Goal: Transaction & Acquisition: Download file/media

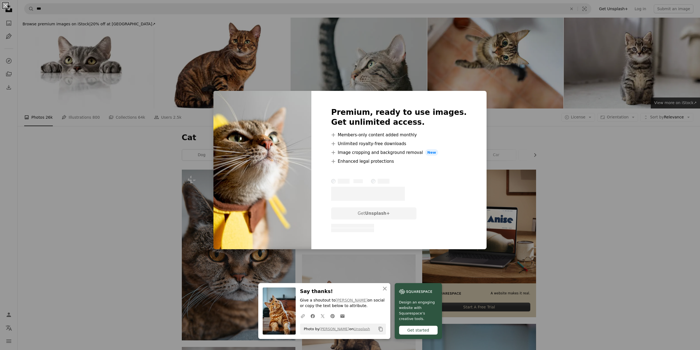
scroll to position [248, 0]
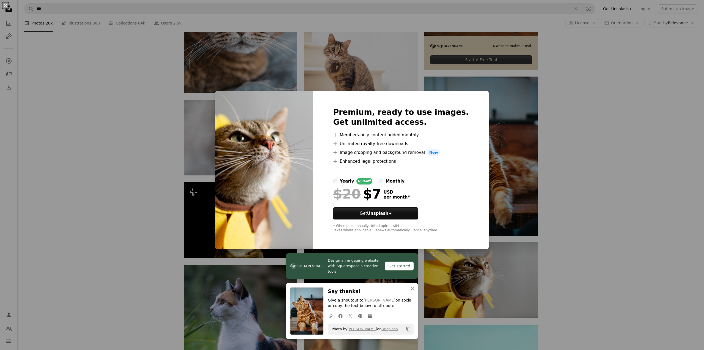
click at [580, 173] on div "An X shape Design an engaging website with Squarespace’s creative tools. Get st…" at bounding box center [352, 175] width 704 height 350
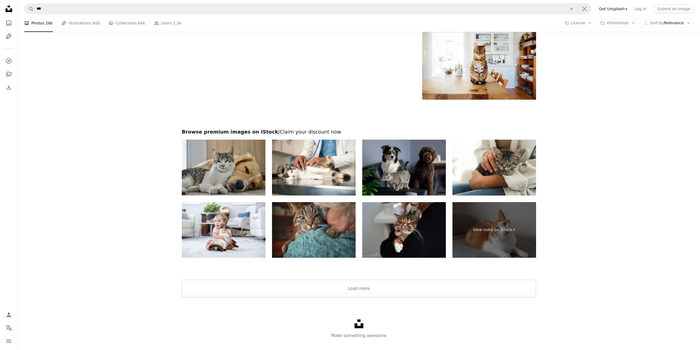
scroll to position [1144, 0]
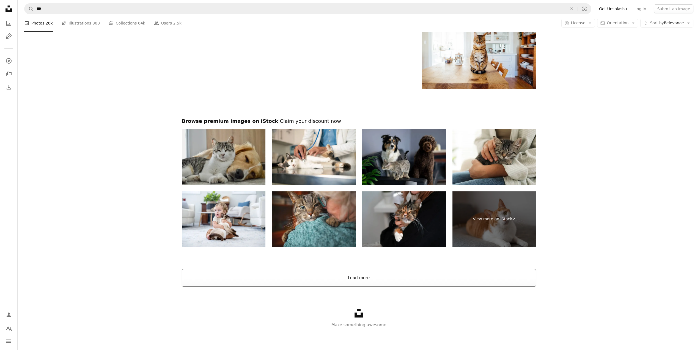
click at [354, 279] on button "Load more" at bounding box center [359, 278] width 354 height 18
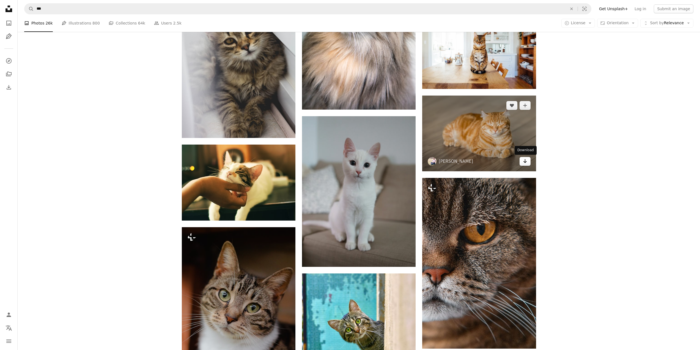
click at [526, 164] on icon "Arrow pointing down" at bounding box center [525, 161] width 4 height 7
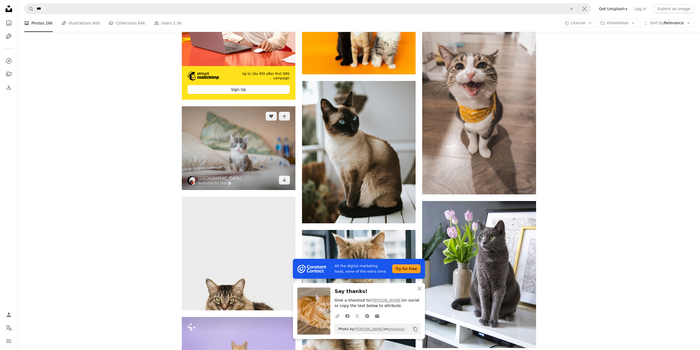
scroll to position [1612, 0]
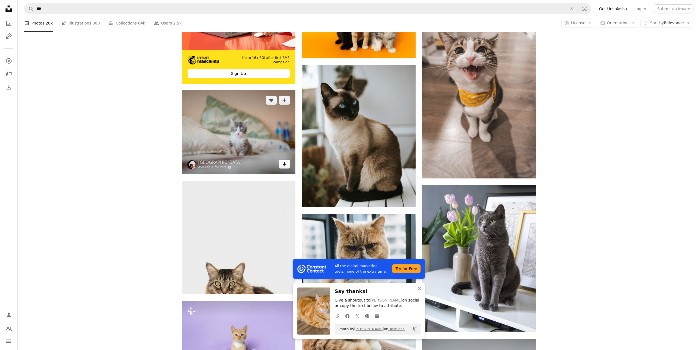
click at [284, 165] on icon "Download" at bounding box center [285, 164] width 4 height 4
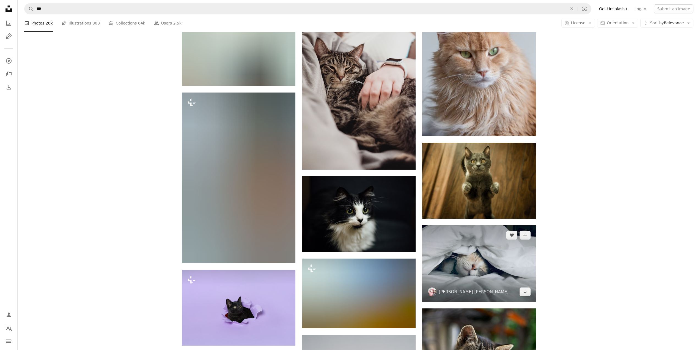
scroll to position [1997, 0]
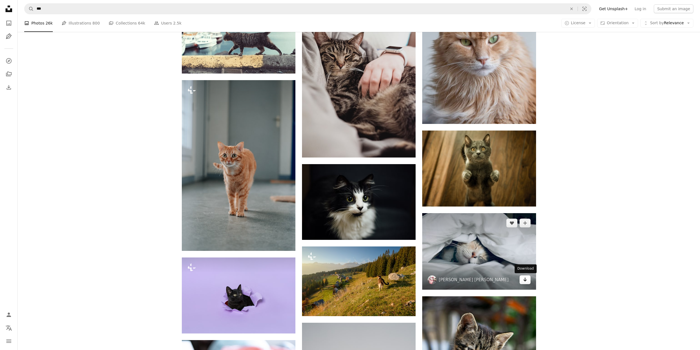
click at [526, 283] on link "Arrow pointing down" at bounding box center [525, 279] width 11 height 9
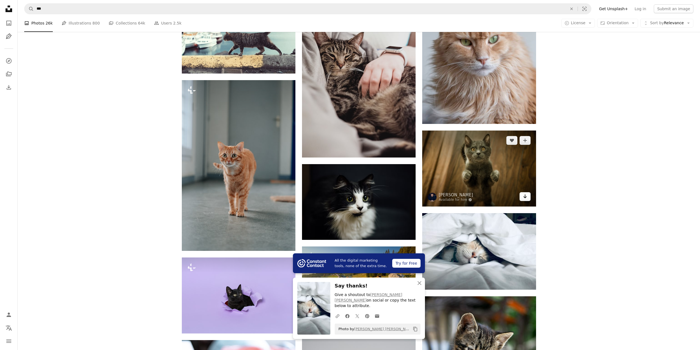
click at [528, 198] on link "Arrow pointing down" at bounding box center [525, 196] width 11 height 9
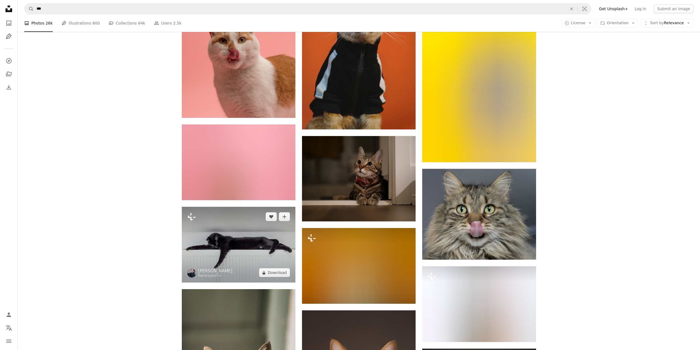
scroll to position [3538, 0]
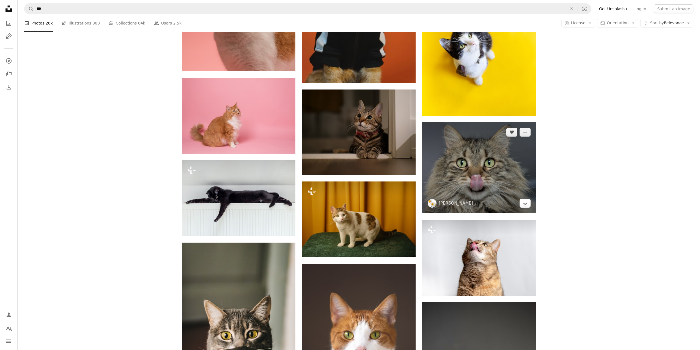
click at [525, 205] on icon "Arrow pointing down" at bounding box center [525, 203] width 4 height 7
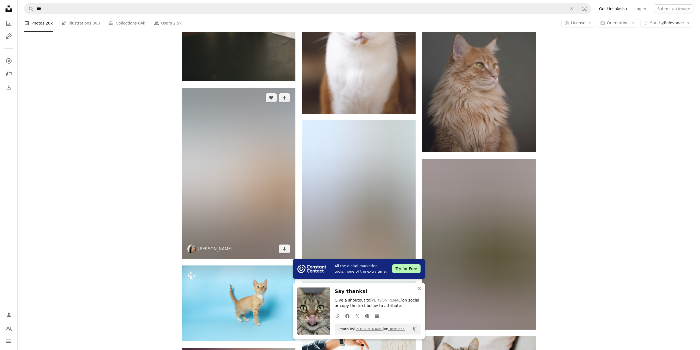
scroll to position [3869, 0]
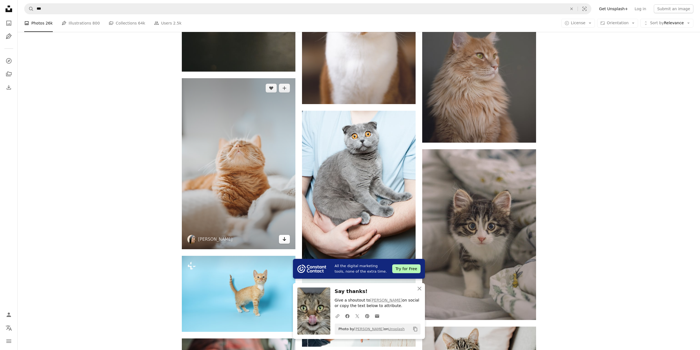
click at [289, 240] on link "Arrow pointing down" at bounding box center [284, 239] width 11 height 9
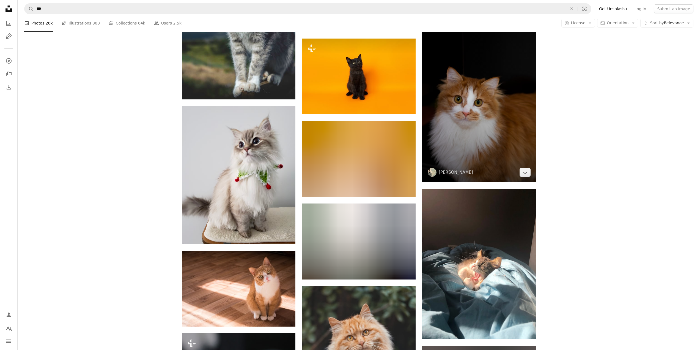
scroll to position [4447, 0]
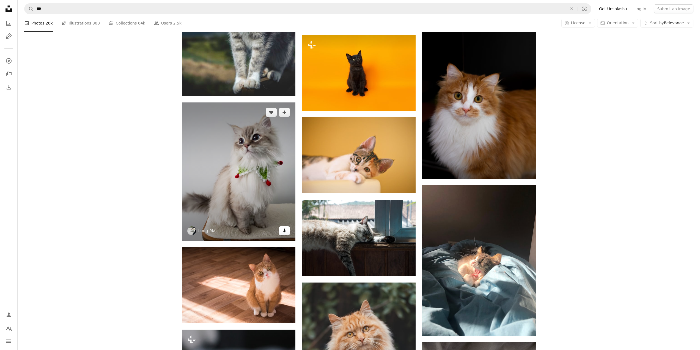
click at [283, 233] on icon "Arrow pointing down" at bounding box center [284, 230] width 4 height 7
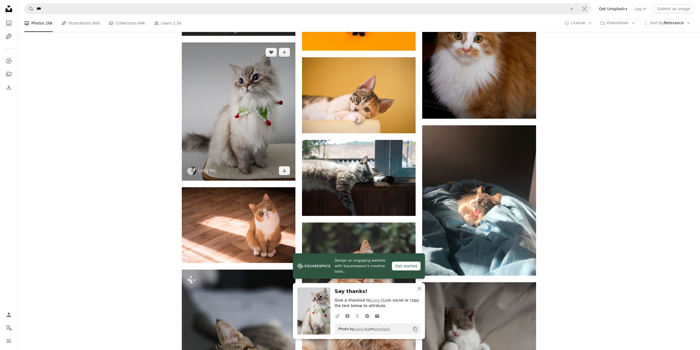
scroll to position [4529, 0]
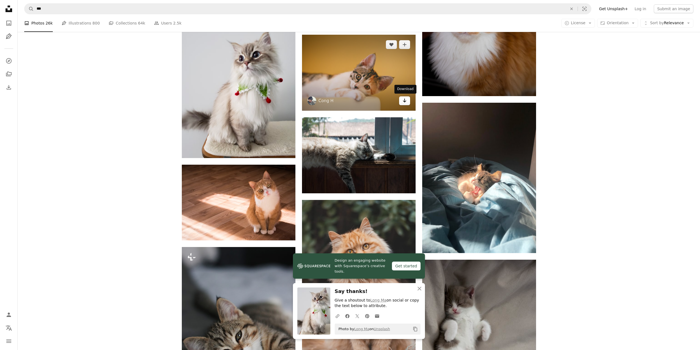
click at [408, 104] on link "Arrow pointing down" at bounding box center [404, 100] width 11 height 9
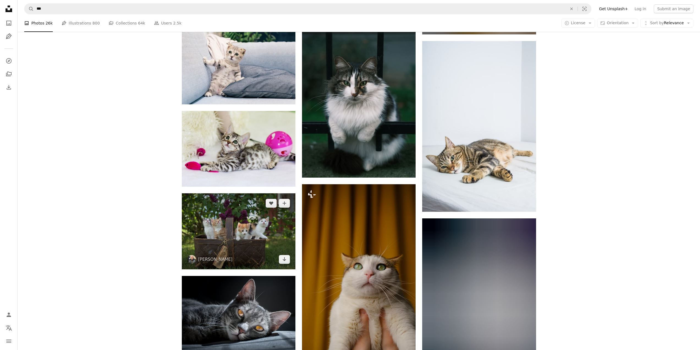
scroll to position [5465, 0]
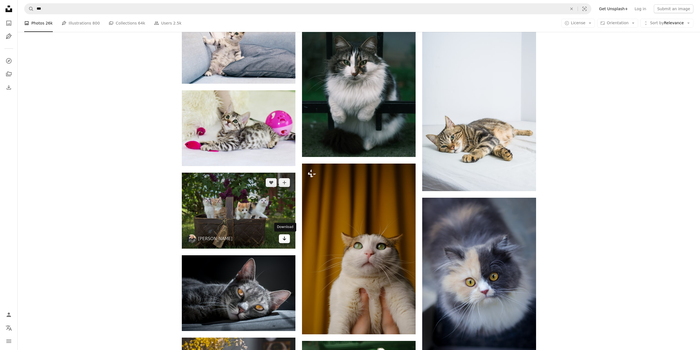
click at [285, 239] on icon "Arrow pointing down" at bounding box center [284, 238] width 4 height 7
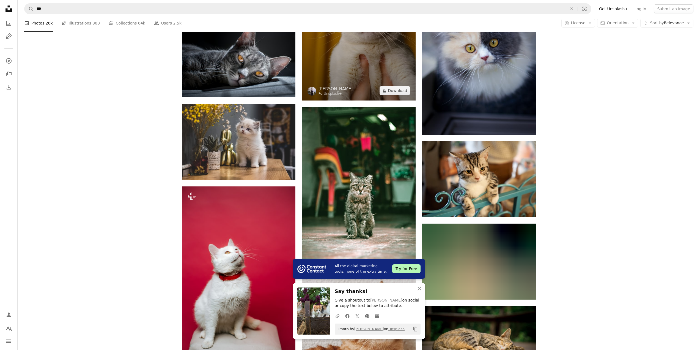
scroll to position [5712, 0]
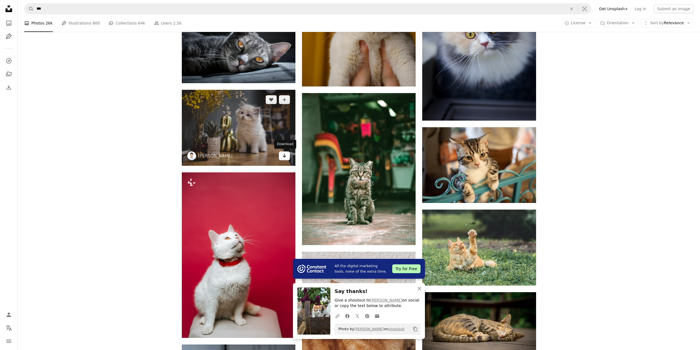
click at [284, 158] on icon "Arrow pointing down" at bounding box center [284, 155] width 4 height 7
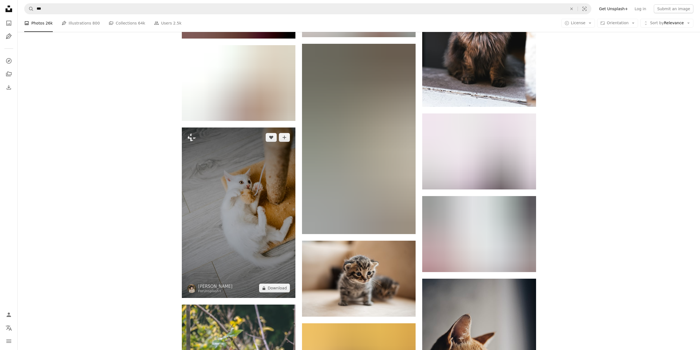
scroll to position [9428, 0]
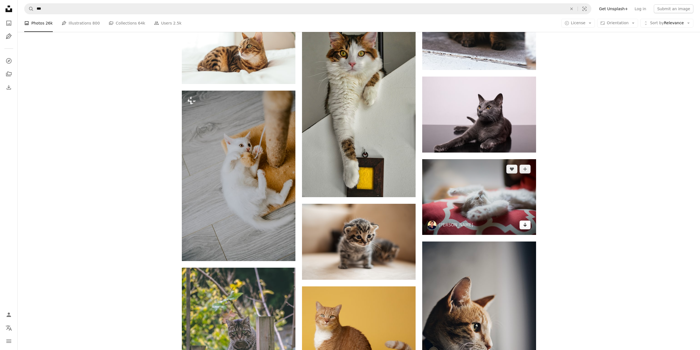
click at [526, 225] on icon "Download" at bounding box center [525, 225] width 4 height 4
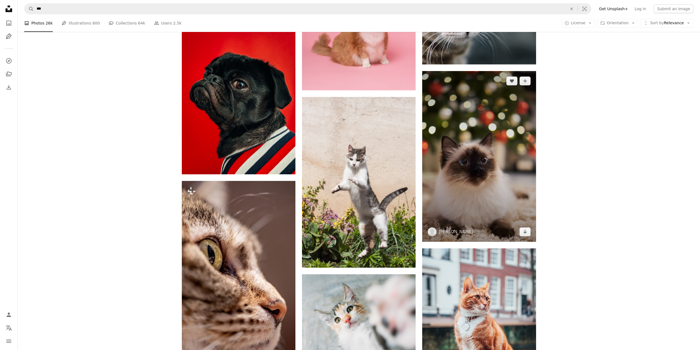
scroll to position [10088, 0]
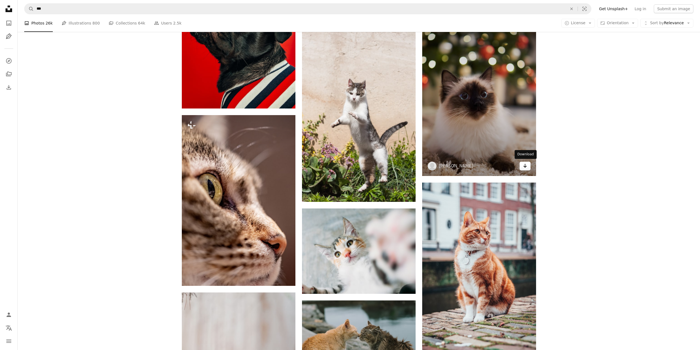
click at [527, 166] on icon "Arrow pointing down" at bounding box center [525, 165] width 4 height 7
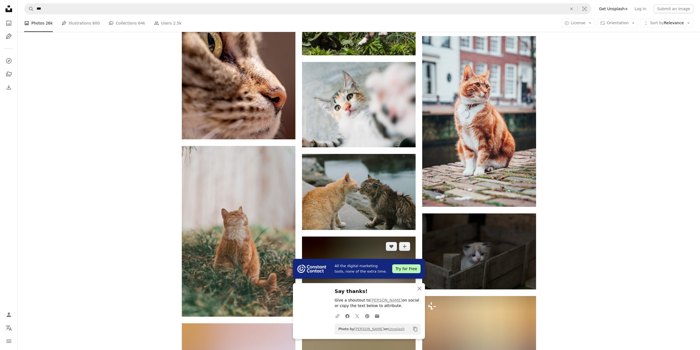
scroll to position [10281, 0]
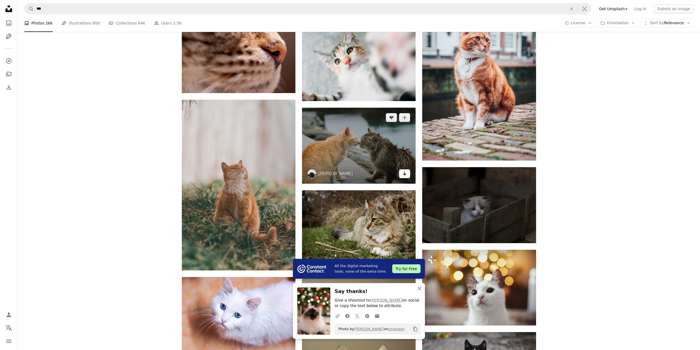
click at [402, 173] on link "Arrow pointing down" at bounding box center [404, 173] width 11 height 9
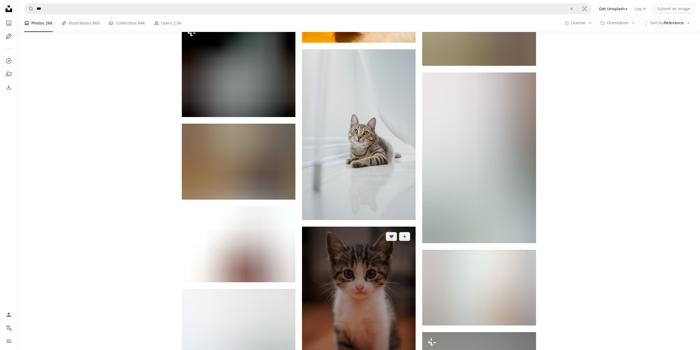
scroll to position [15729, 0]
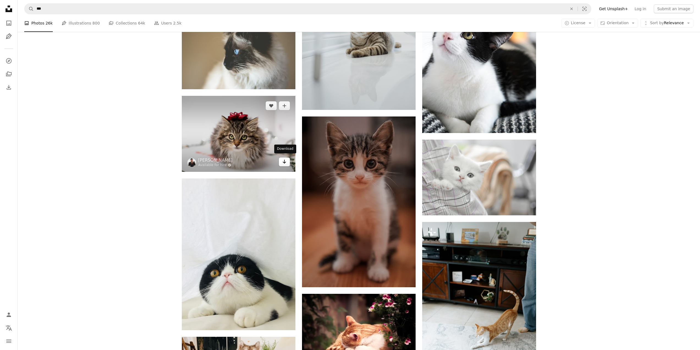
click at [284, 162] on icon "Arrow pointing down" at bounding box center [284, 161] width 4 height 7
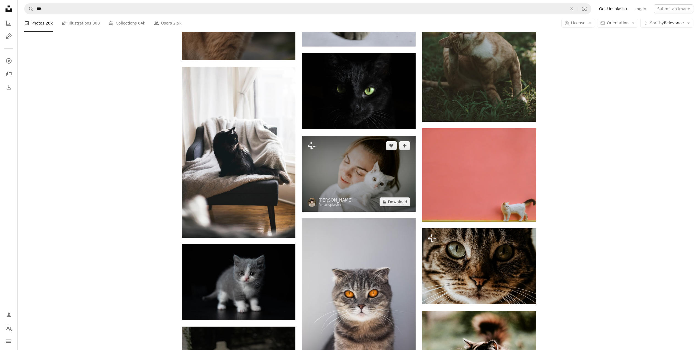
scroll to position [17133, 0]
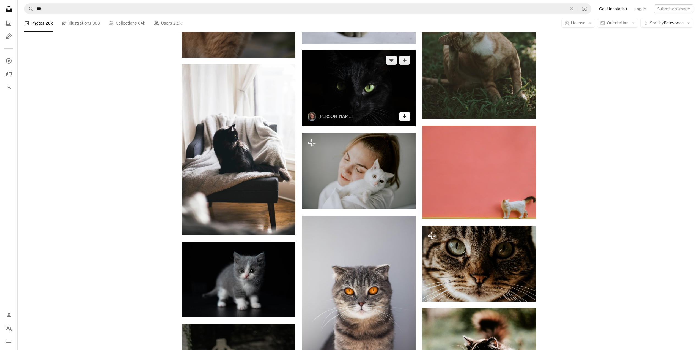
click at [409, 117] on link "Arrow pointing down" at bounding box center [404, 116] width 11 height 9
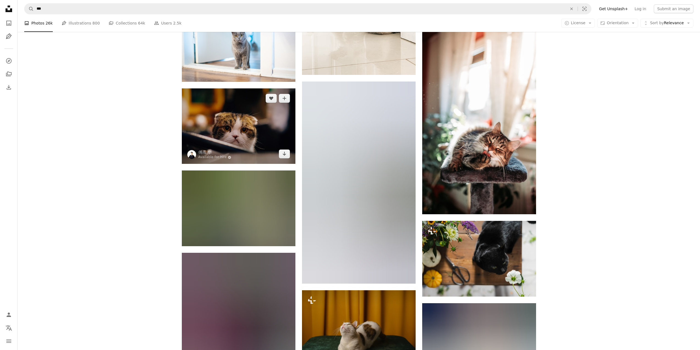
scroll to position [20298, 0]
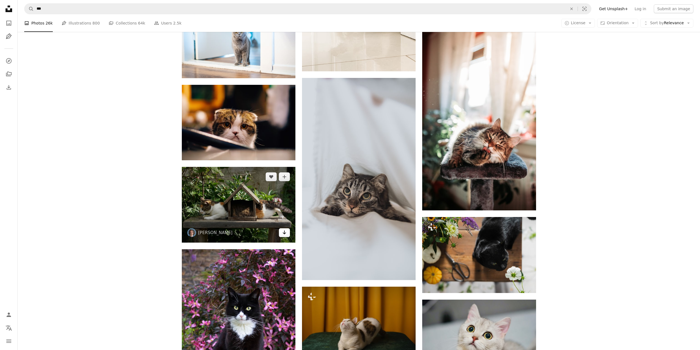
click at [286, 233] on icon "Arrow pointing down" at bounding box center [284, 232] width 4 height 7
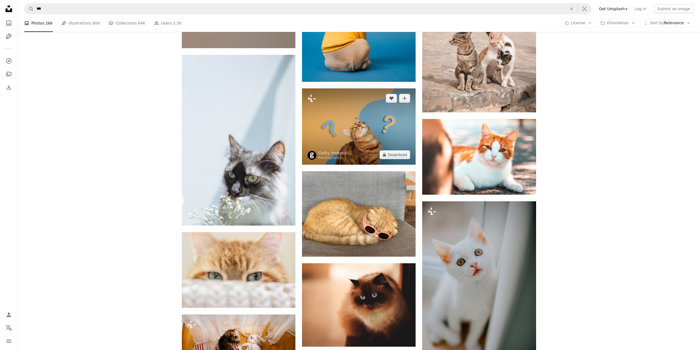
scroll to position [25279, 0]
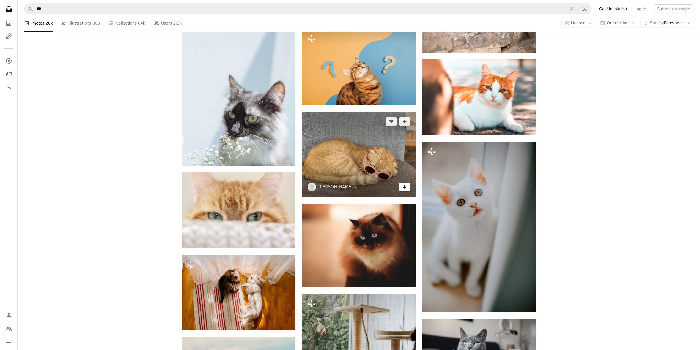
click at [406, 187] on icon "Arrow pointing down" at bounding box center [405, 186] width 4 height 7
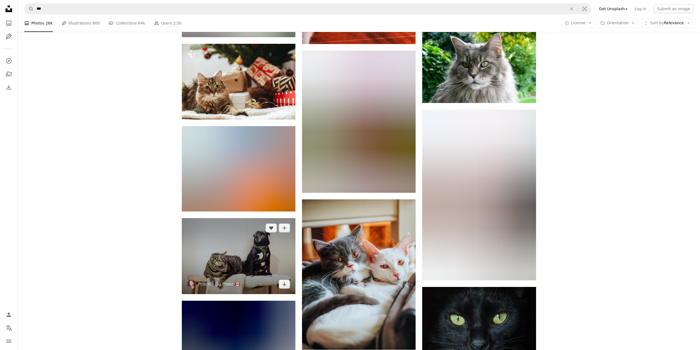
scroll to position [31966, 0]
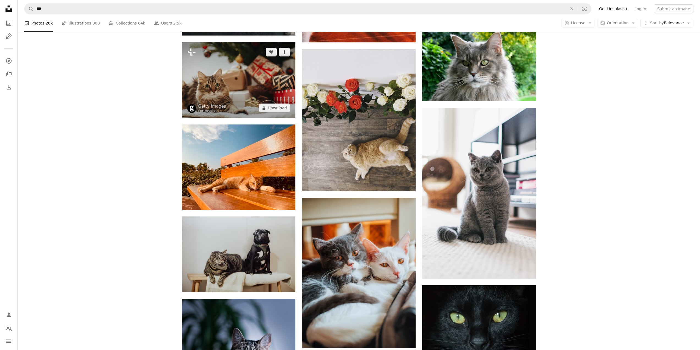
drag, startPoint x: 278, startPoint y: 105, endPoint x: 99, endPoint y: 182, distance: 194.8
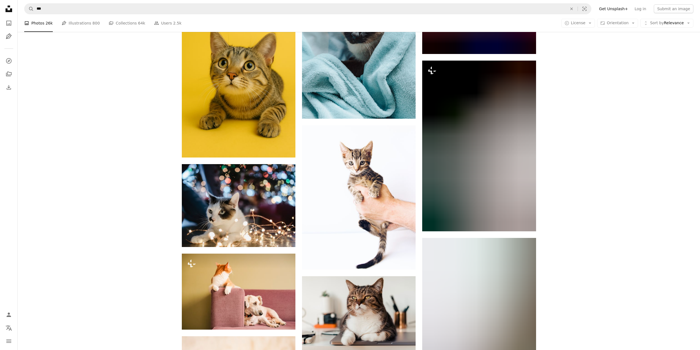
scroll to position [32489, 0]
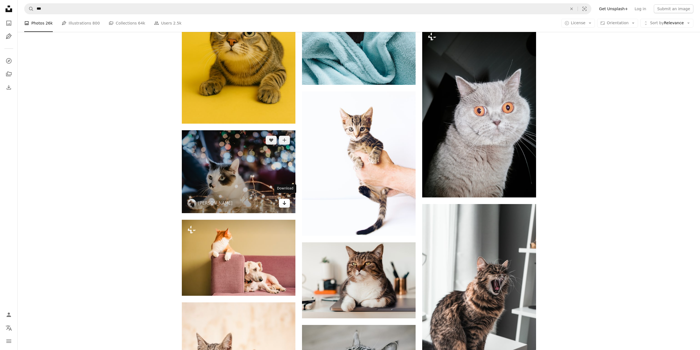
click at [283, 201] on icon "Arrow pointing down" at bounding box center [284, 203] width 4 height 7
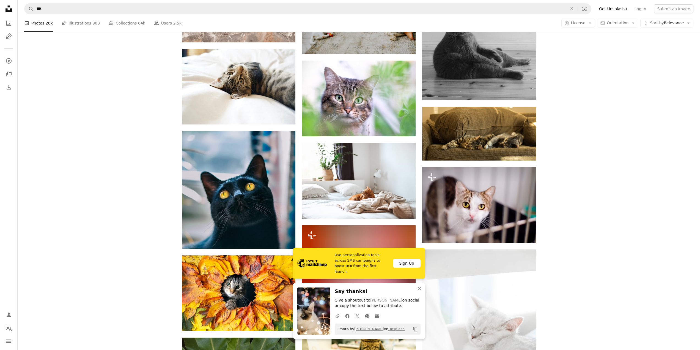
scroll to position [32984, 0]
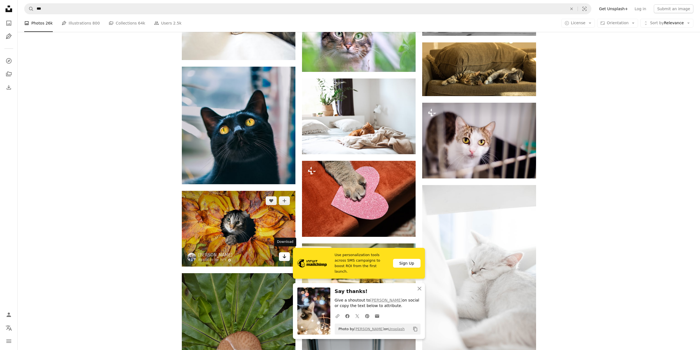
click at [283, 254] on icon "Download" at bounding box center [285, 256] width 4 height 4
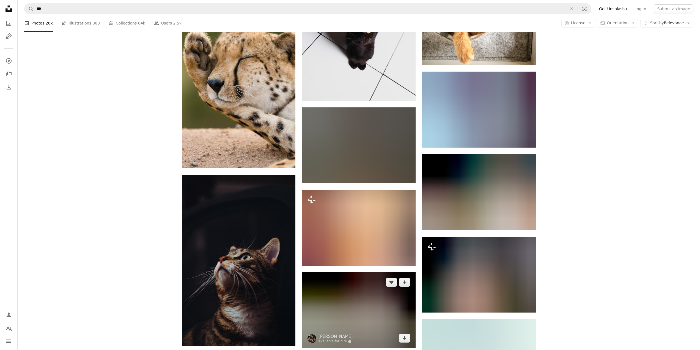
scroll to position [39286, 0]
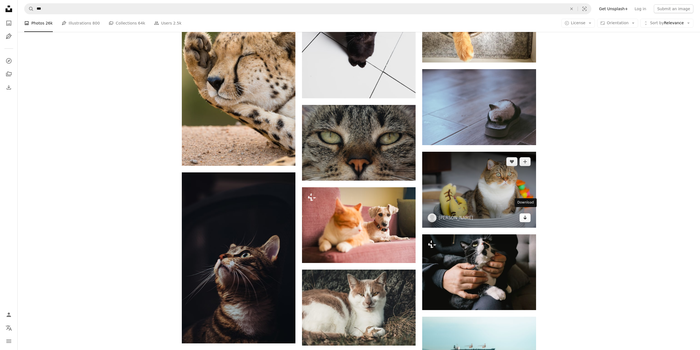
click at [528, 217] on link "Arrow pointing down" at bounding box center [525, 217] width 11 height 9
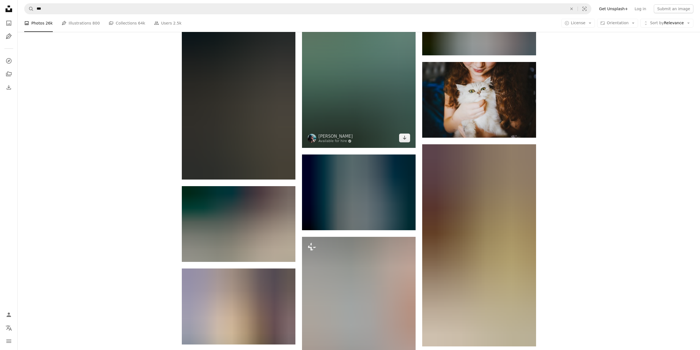
scroll to position [44377, 0]
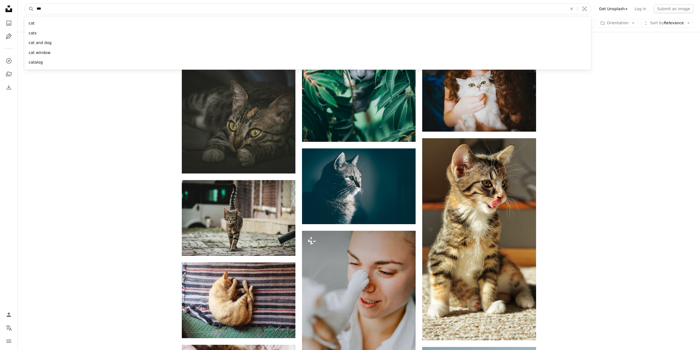
drag, startPoint x: 56, startPoint y: 12, endPoint x: 21, endPoint y: 7, distance: 34.8
click at [21, 7] on nav "A magnifying glass *** cat cats cat and dog cat window catalog An X shape Visua…" at bounding box center [359, 9] width 683 height 18
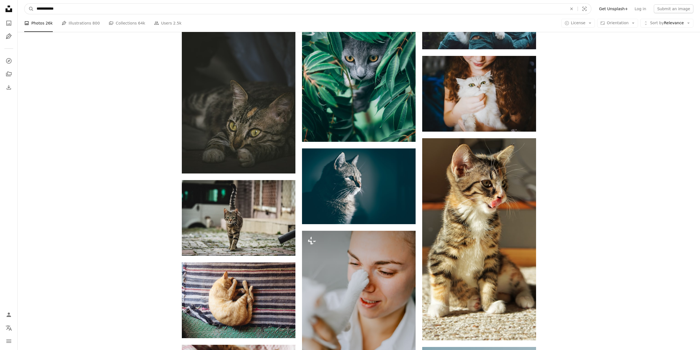
type input "**********"
click button "A magnifying glass" at bounding box center [28, 9] width 9 height 10
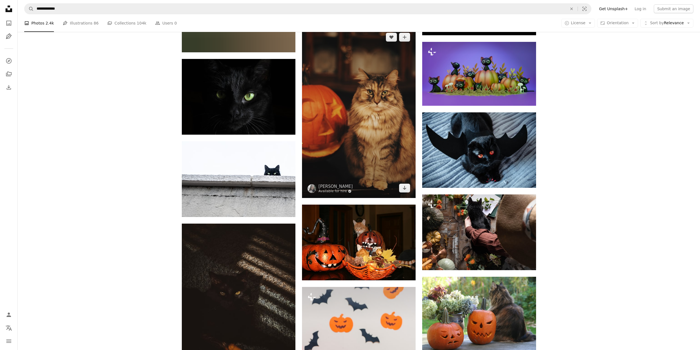
scroll to position [440, 0]
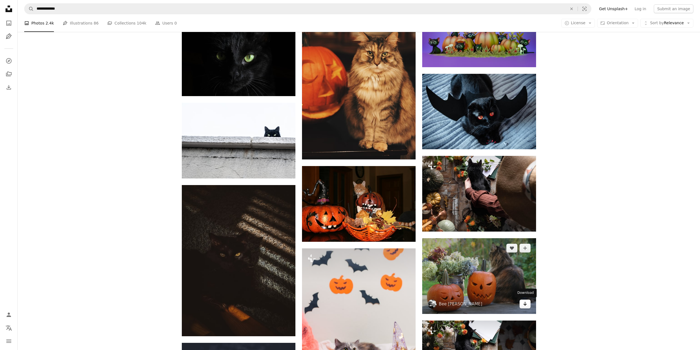
click at [528, 304] on link "Arrow pointing down" at bounding box center [525, 303] width 11 height 9
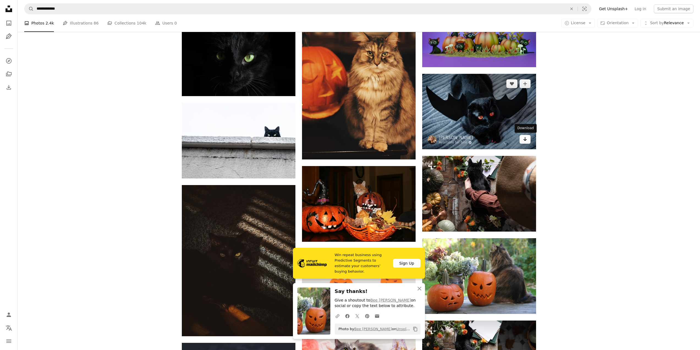
click at [526, 142] on link "Arrow pointing down" at bounding box center [525, 139] width 11 height 9
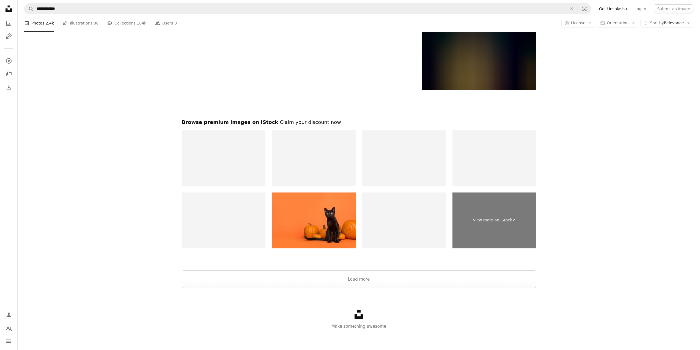
scroll to position [1007, 0]
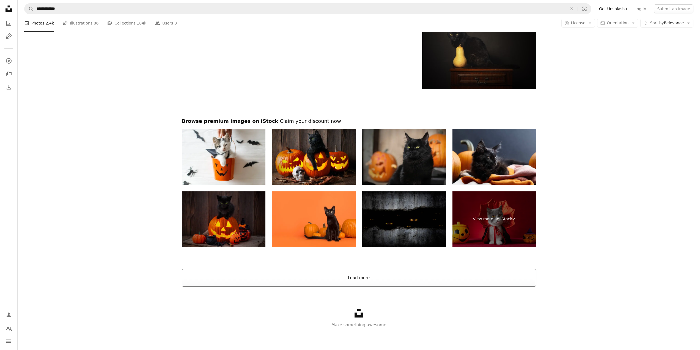
click at [364, 277] on button "Load more" at bounding box center [359, 278] width 354 height 18
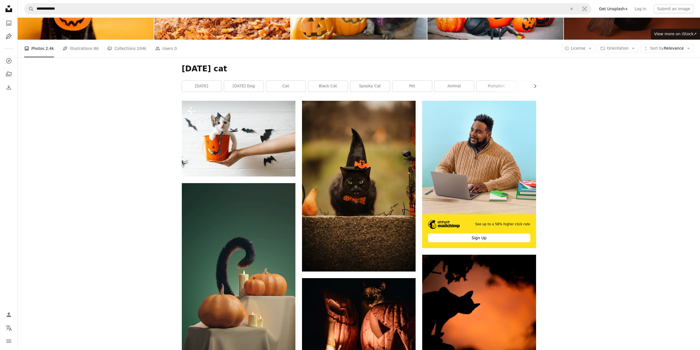
scroll to position [0, 0]
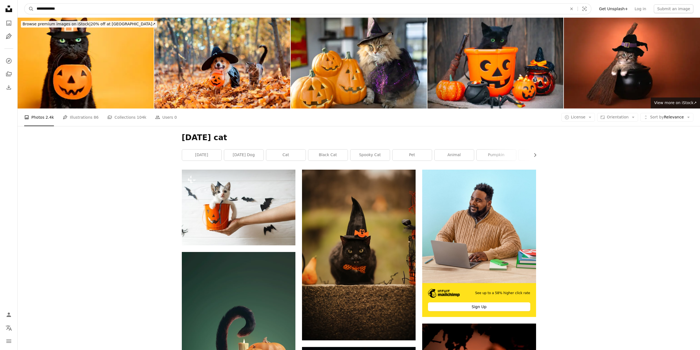
click at [49, 6] on input "**********" at bounding box center [300, 9] width 532 height 10
drag, startPoint x: 53, startPoint y: 9, endPoint x: 14, endPoint y: 6, distance: 38.9
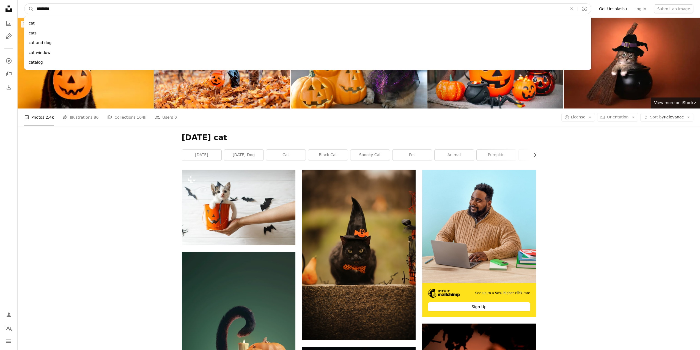
type input "**********"
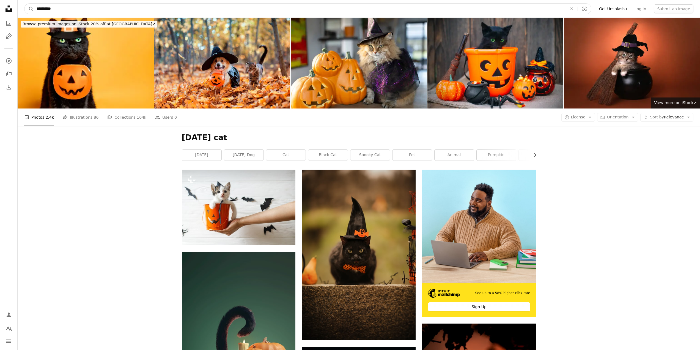
click button "A magnifying glass" at bounding box center [28, 9] width 9 height 10
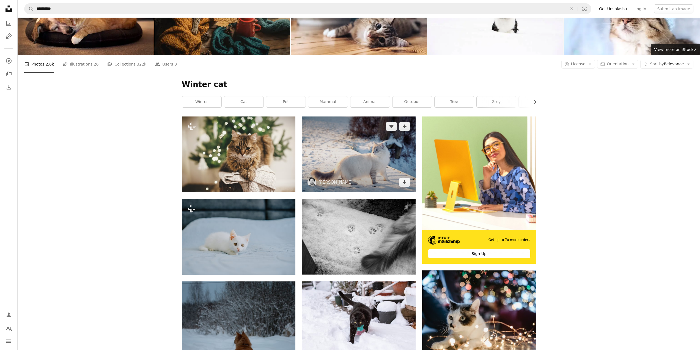
scroll to position [55, 0]
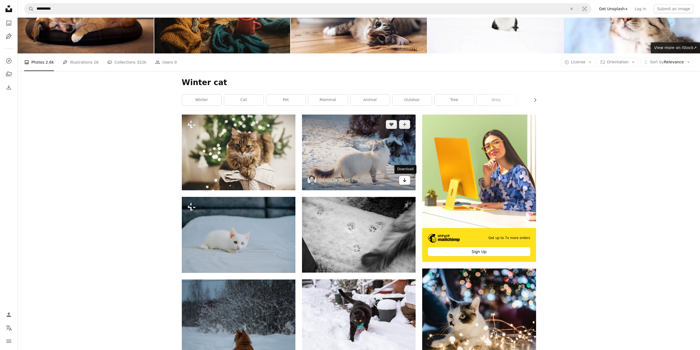
click at [404, 179] on icon "Arrow pointing down" at bounding box center [405, 180] width 4 height 7
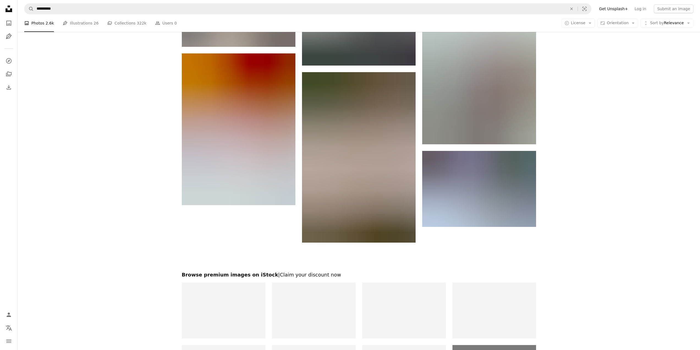
scroll to position [853, 0]
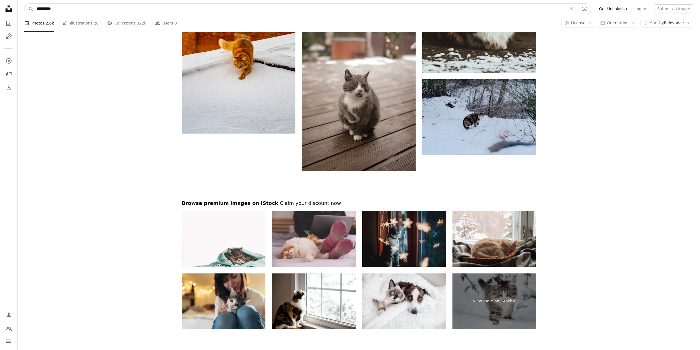
drag, startPoint x: 47, startPoint y: 10, endPoint x: 9, endPoint y: 9, distance: 38.5
type input "**********"
click button "A magnifying glass" at bounding box center [28, 9] width 9 height 10
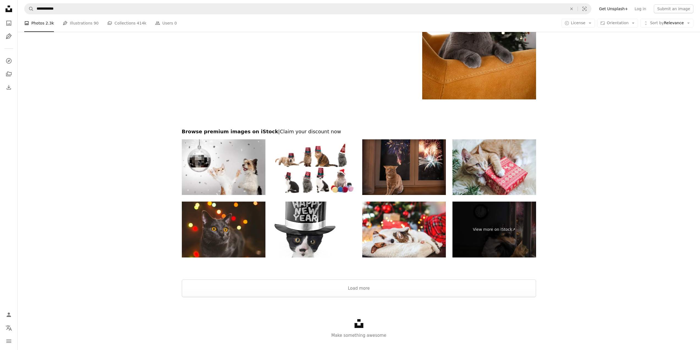
scroll to position [1200, 0]
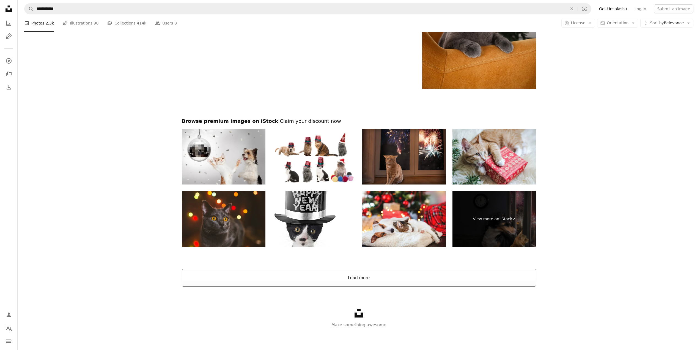
click at [361, 281] on button "Load more" at bounding box center [359, 278] width 354 height 18
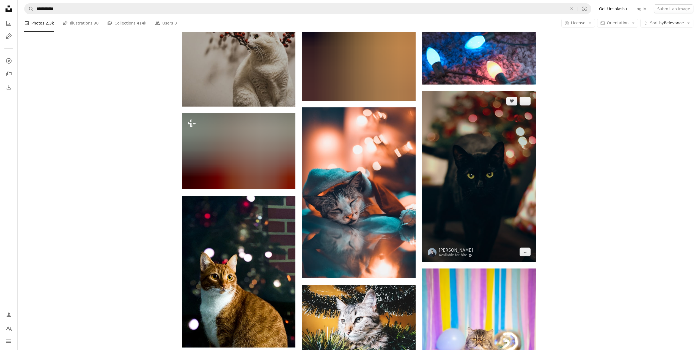
scroll to position [2411, 0]
